Goal: Task Accomplishment & Management: Use online tool/utility

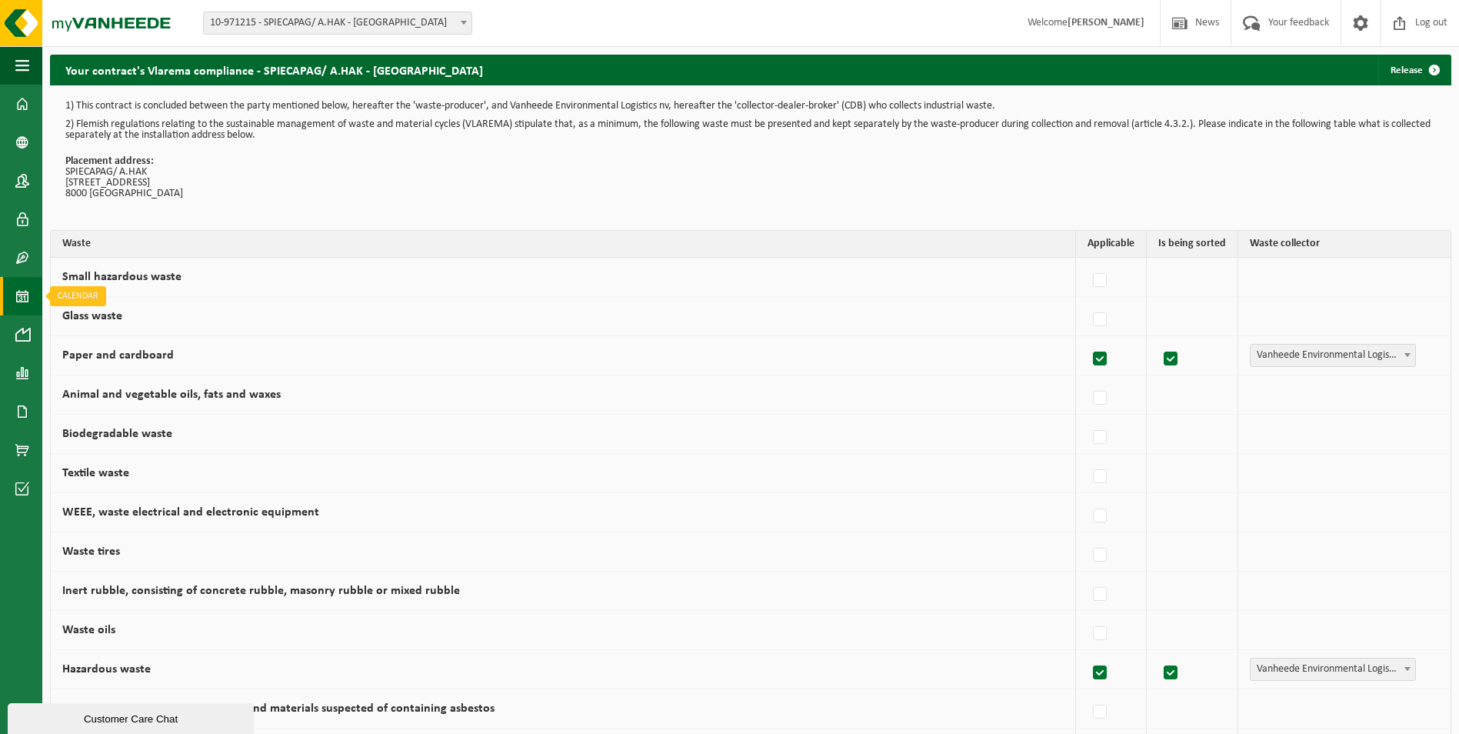
click at [19, 292] on span at bounding box center [22, 296] width 14 height 38
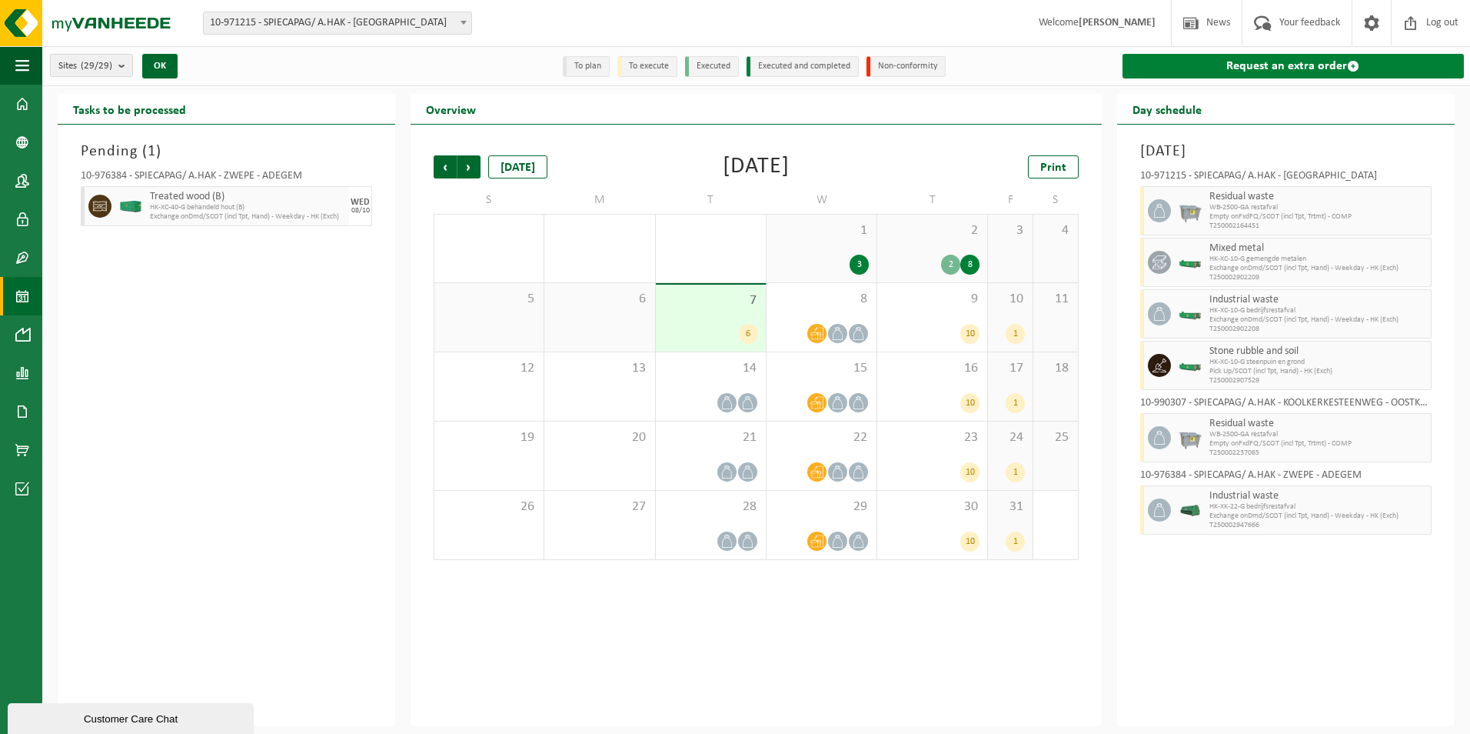
click at [1232, 67] on link "Request an extra order" at bounding box center [1293, 66] width 341 height 25
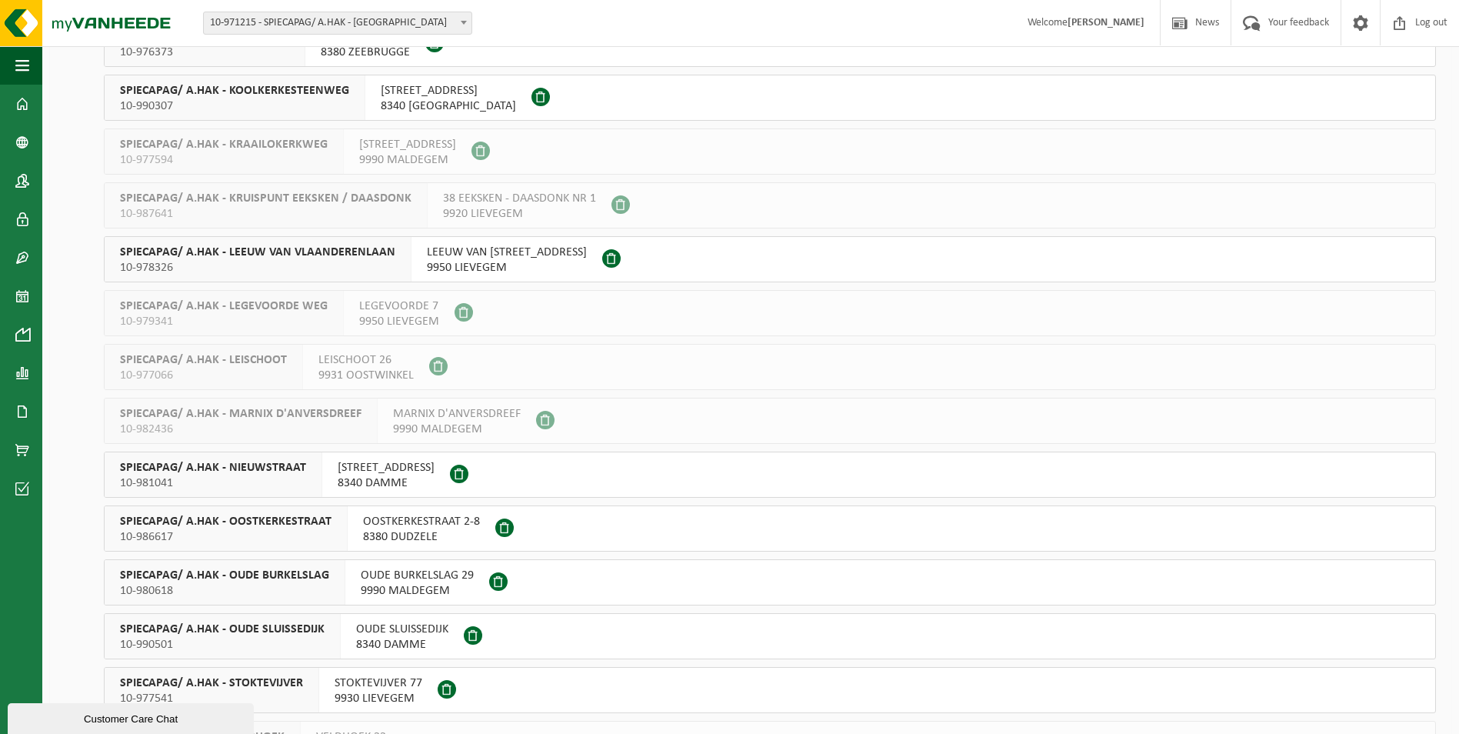
scroll to position [1032, 0]
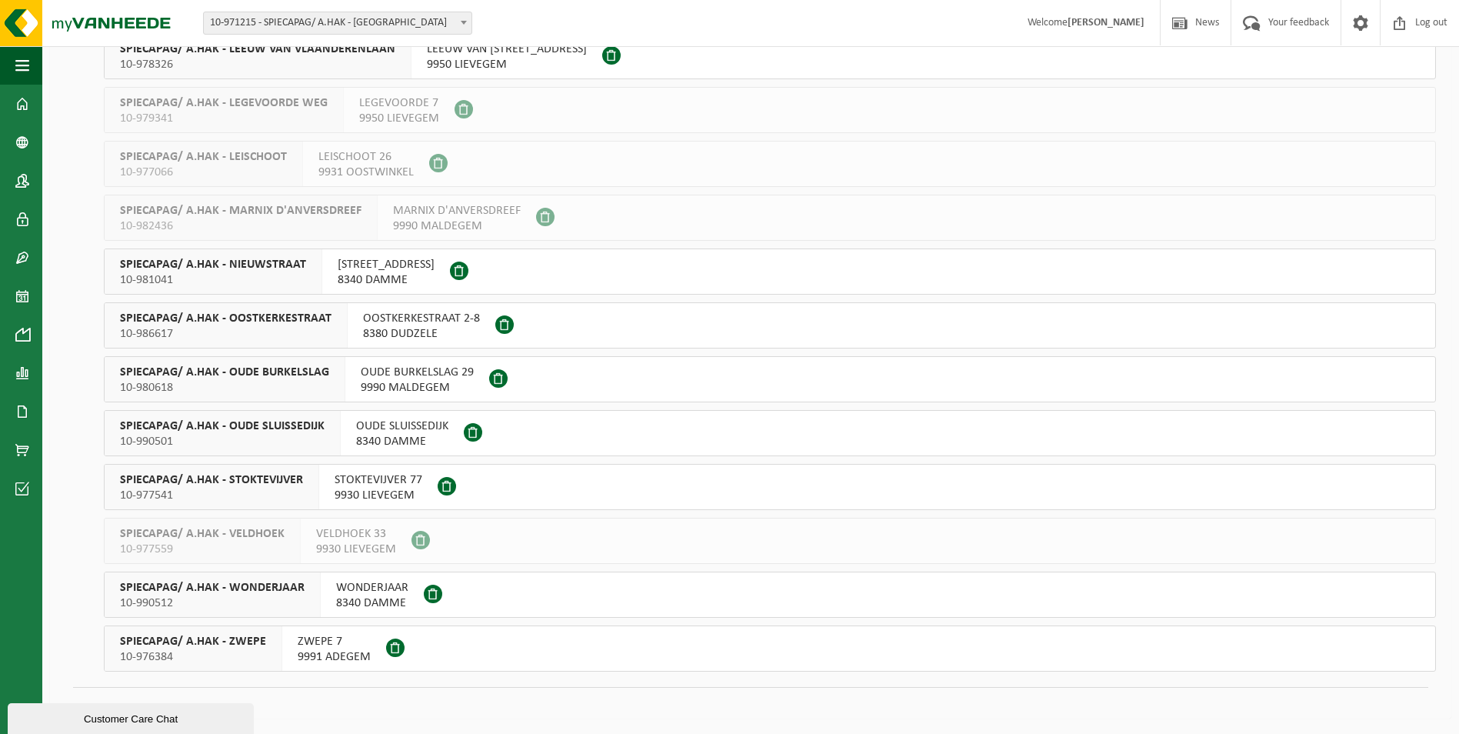
click at [322, 642] on span "ZWEPE 7" at bounding box center [334, 641] width 73 height 15
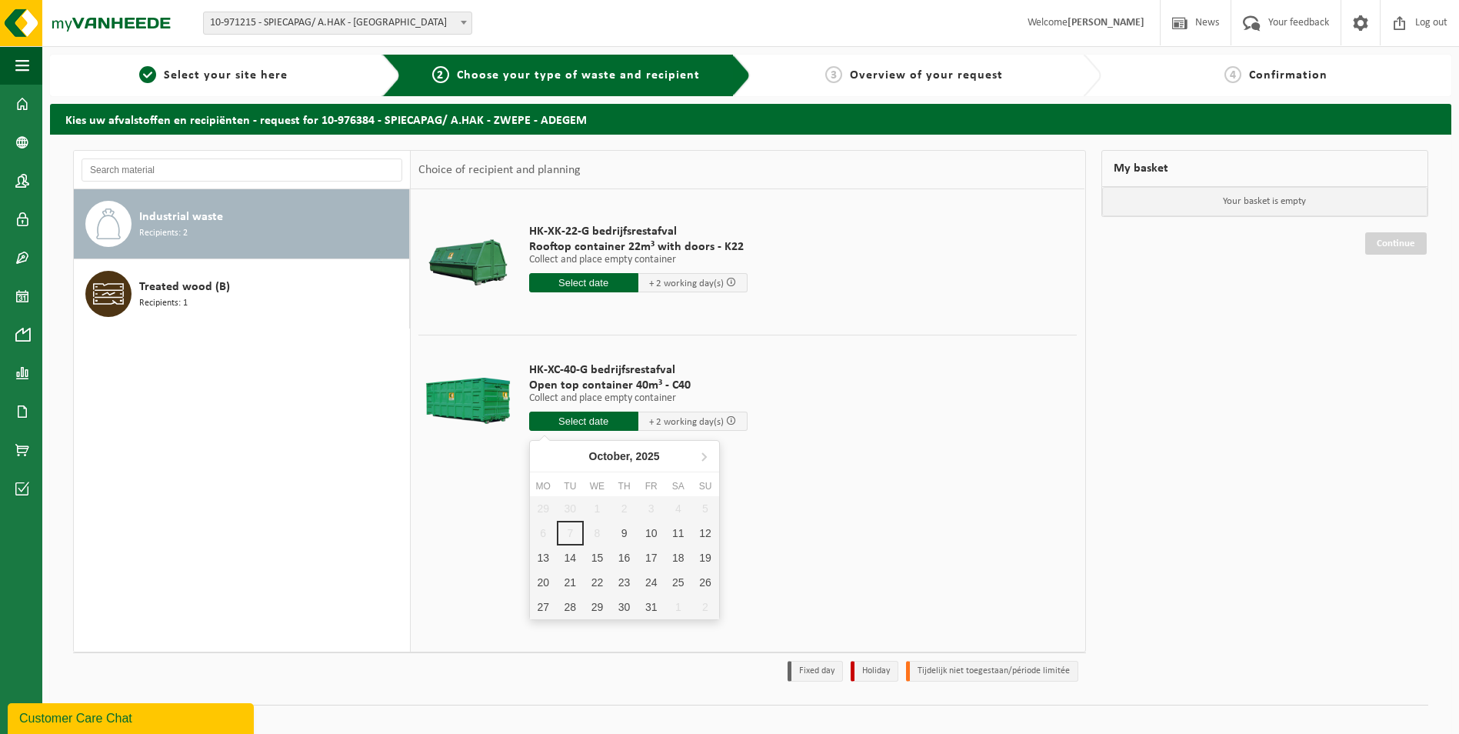
click at [603, 418] on input "text" at bounding box center [583, 420] width 109 height 19
click at [630, 535] on div "9" at bounding box center [624, 533] width 27 height 25
type input "From 2025-10-09"
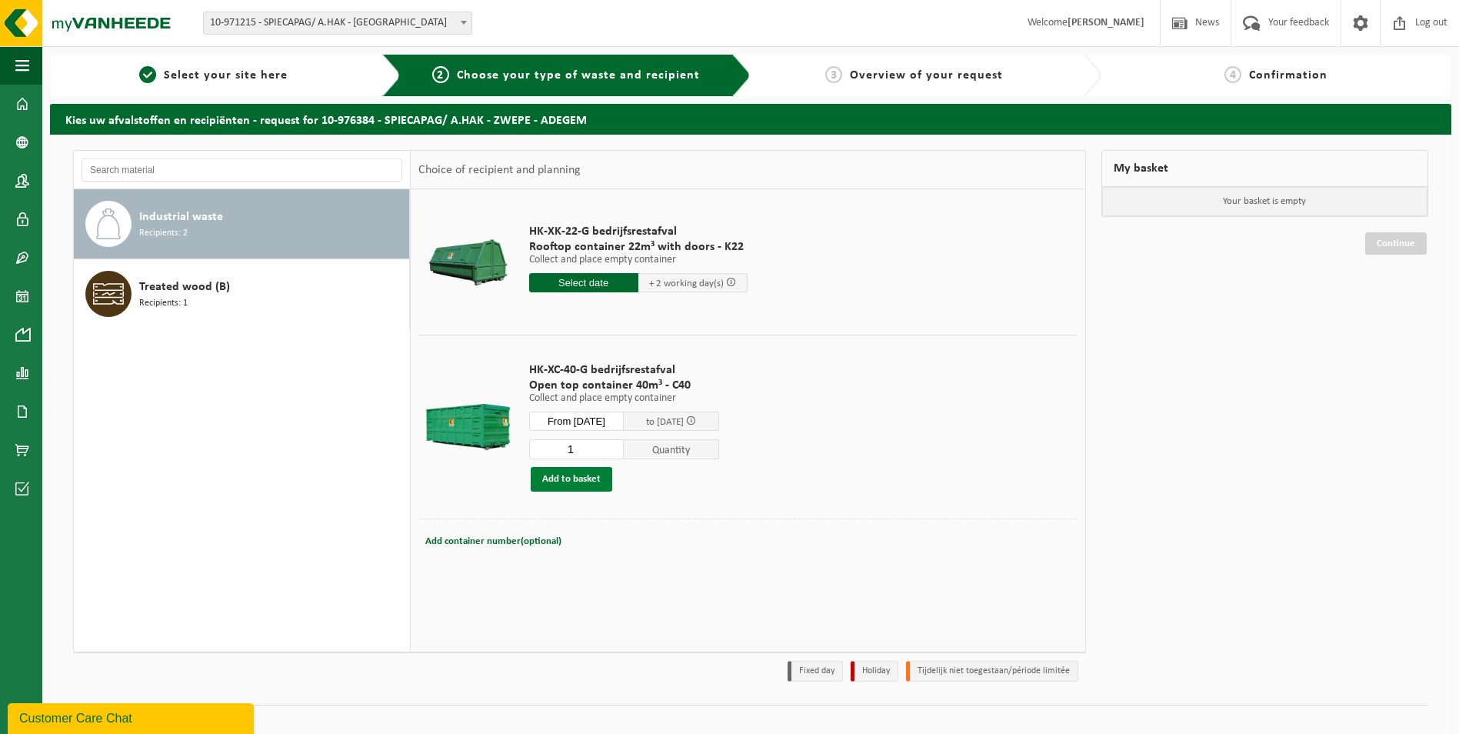
click at [577, 476] on button "Add to basket" at bounding box center [572, 479] width 82 height 25
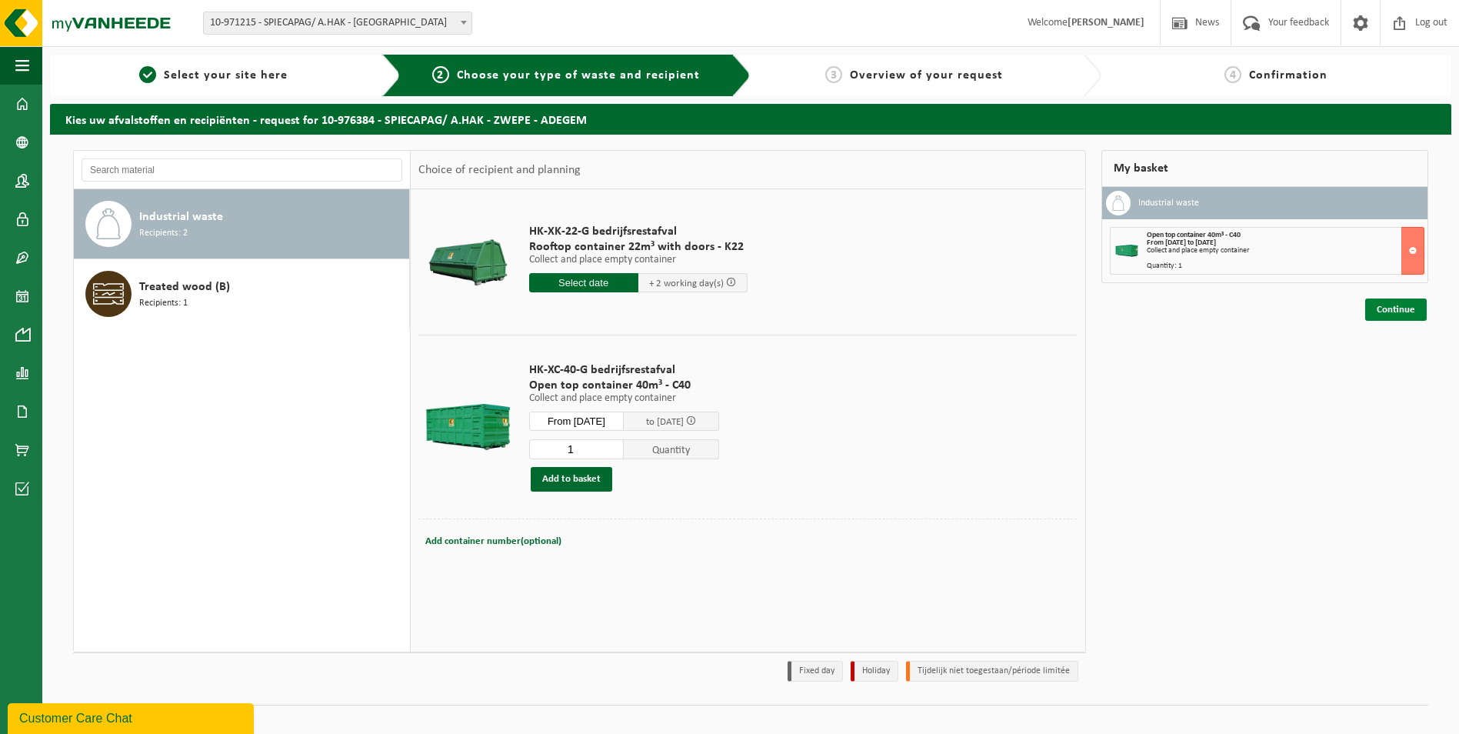
click at [1403, 308] on link "Continue" at bounding box center [1396, 309] width 62 height 22
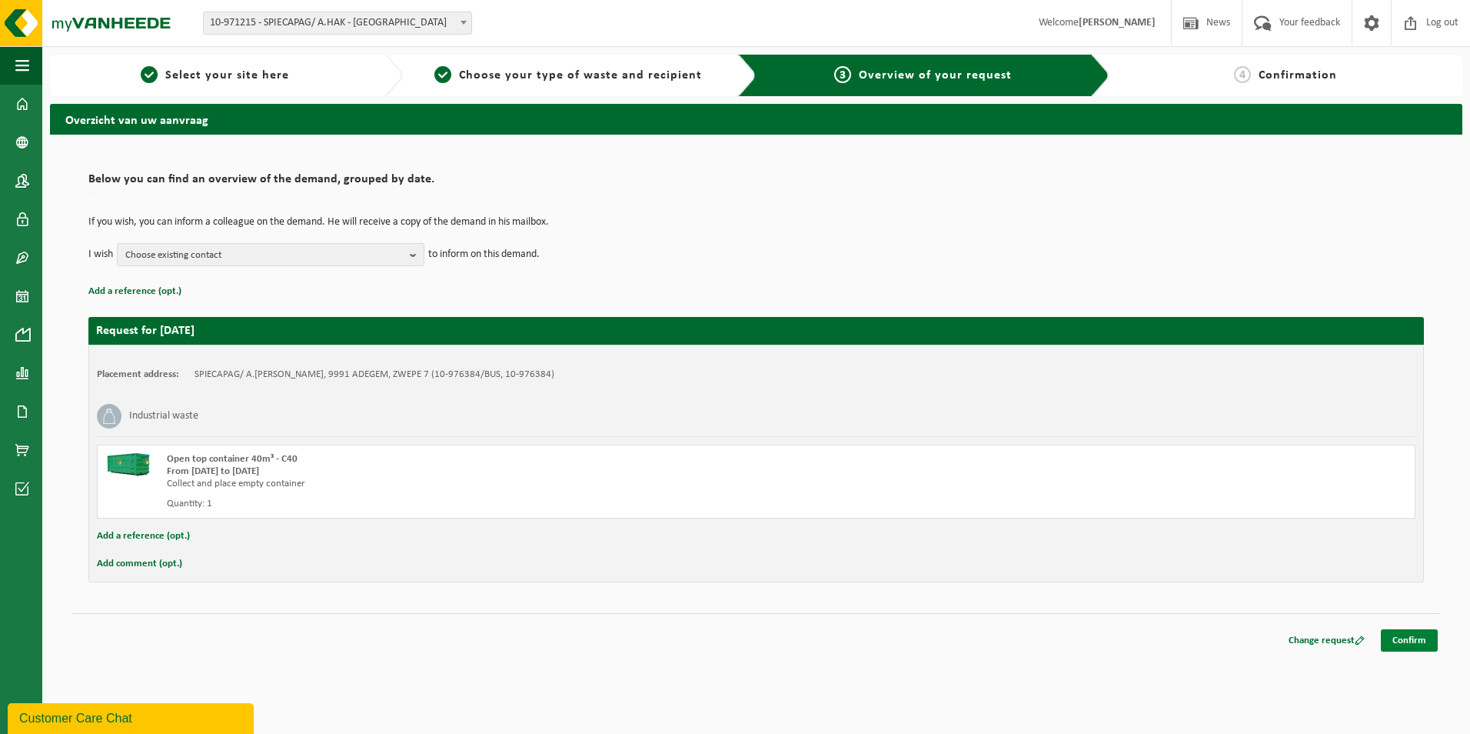
click at [1408, 641] on link "Confirm" at bounding box center [1409, 640] width 57 height 22
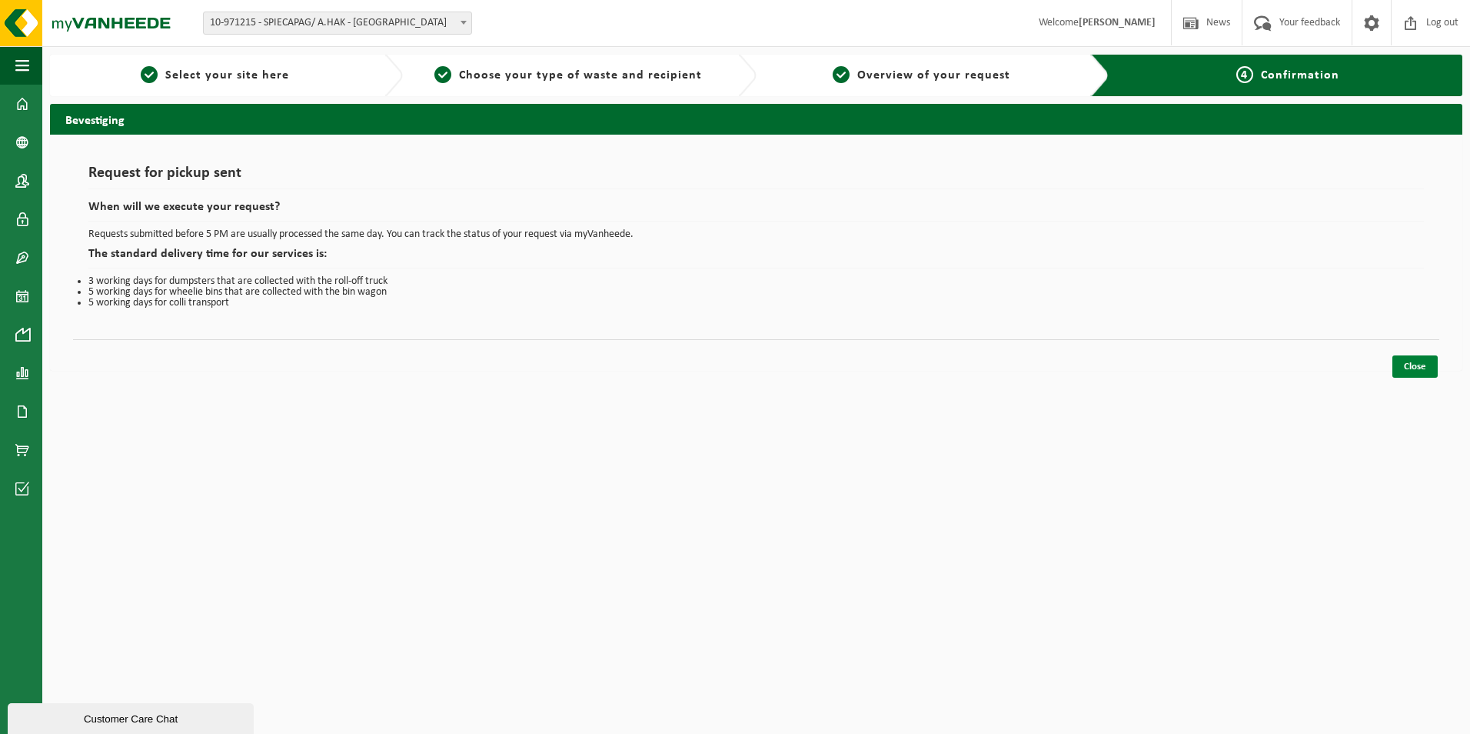
click at [1421, 363] on link "Close" at bounding box center [1415, 366] width 45 height 22
